Goal: Task Accomplishment & Management: Complete application form

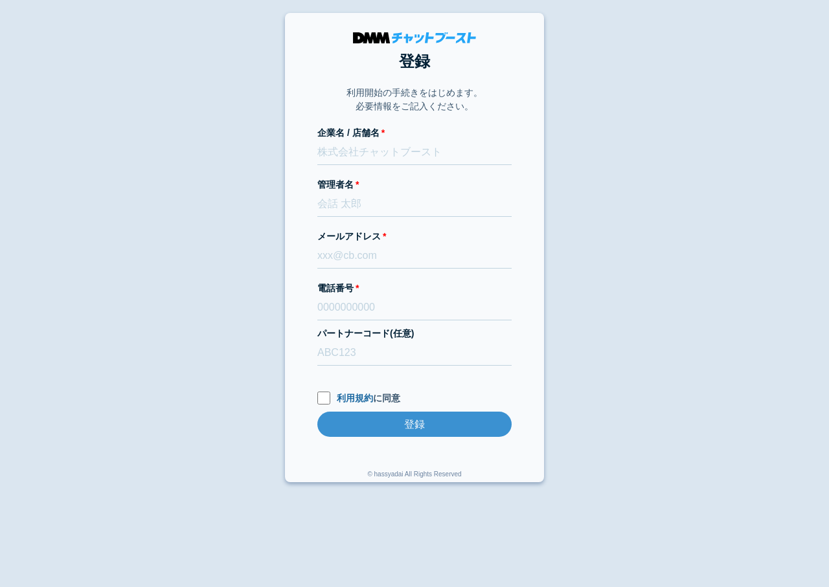
click at [203, 135] on body "登録 利用開始の手続きをはじめます。 必要情報をご記入ください。 企業名 / 店舗名 管理者名 メールアドレス 電話番号 パートナーコード(任意) 利用規約 …" at bounding box center [414, 248] width 829 height 470
click at [630, 38] on body "登録 利用開始の手続きをはじめます。 必要情報をご記入ください。 企業名 / 店舗名 管理者名 メールアドレス 電話番号 パートナーコード(任意) 利用規約 …" at bounding box center [414, 248] width 829 height 470
